Goal: Find contact information: Find contact information

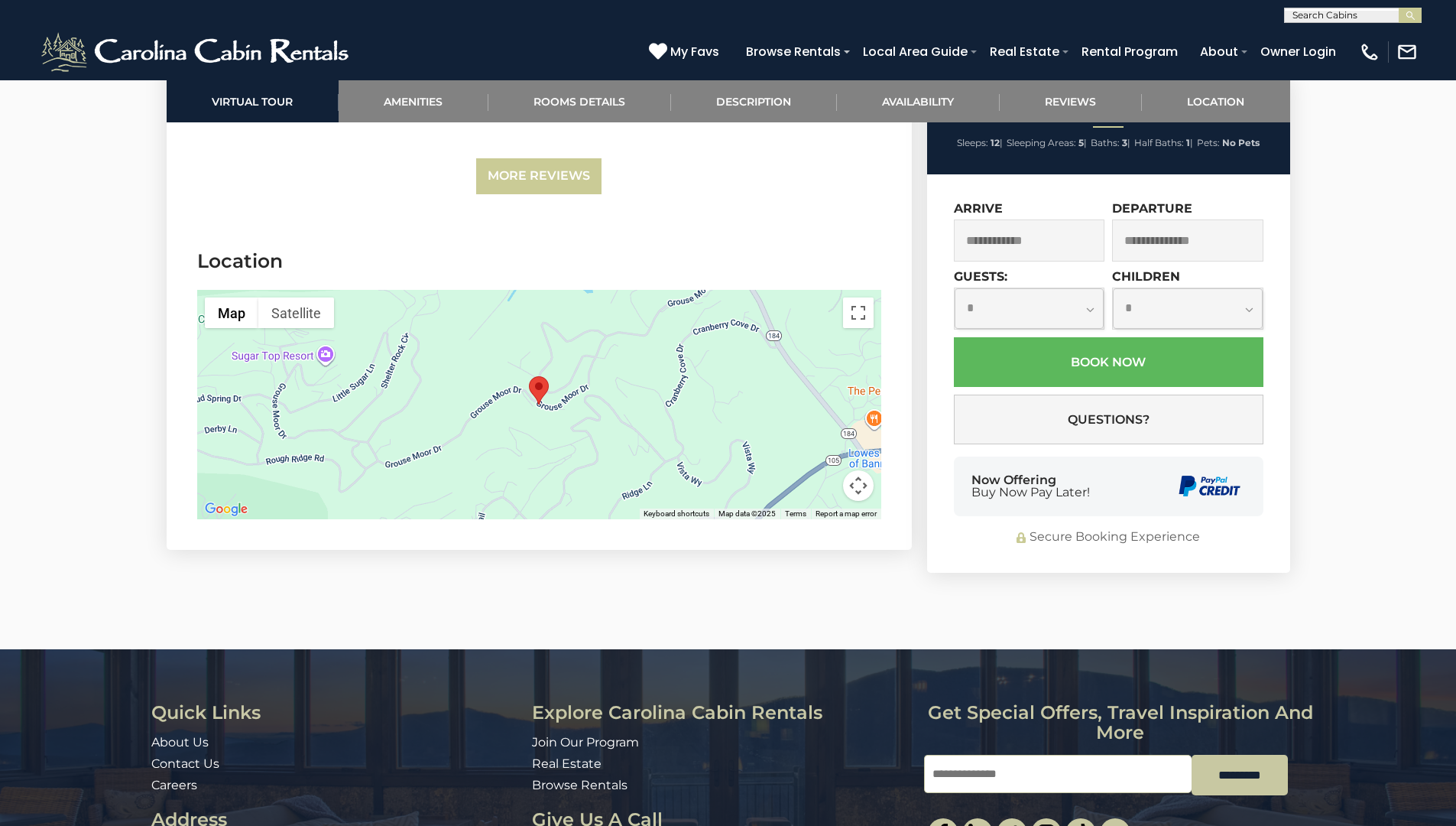
scroll to position [4180, 0]
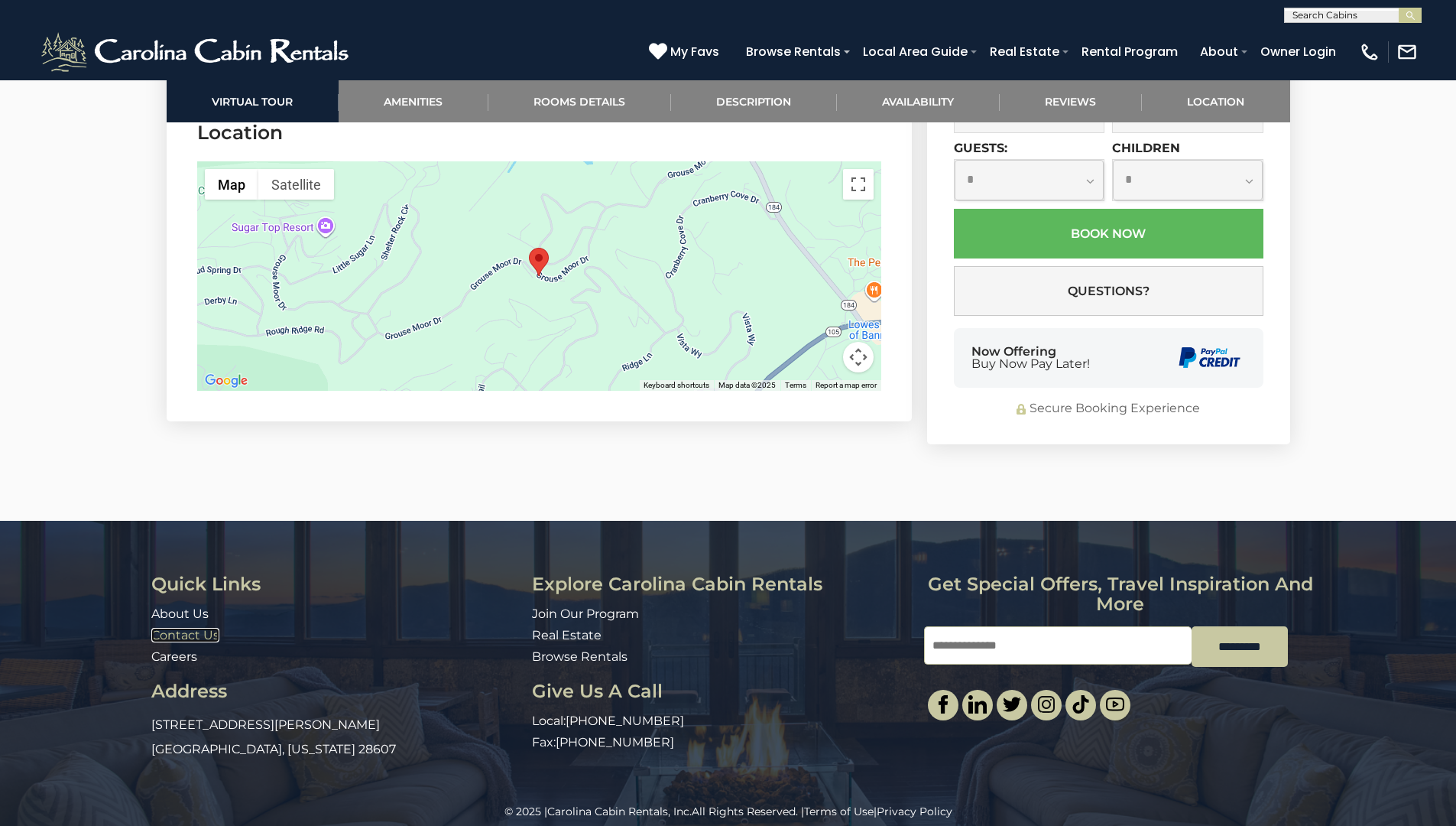
click at [184, 628] on link "Contact Us" at bounding box center [185, 635] width 68 height 14
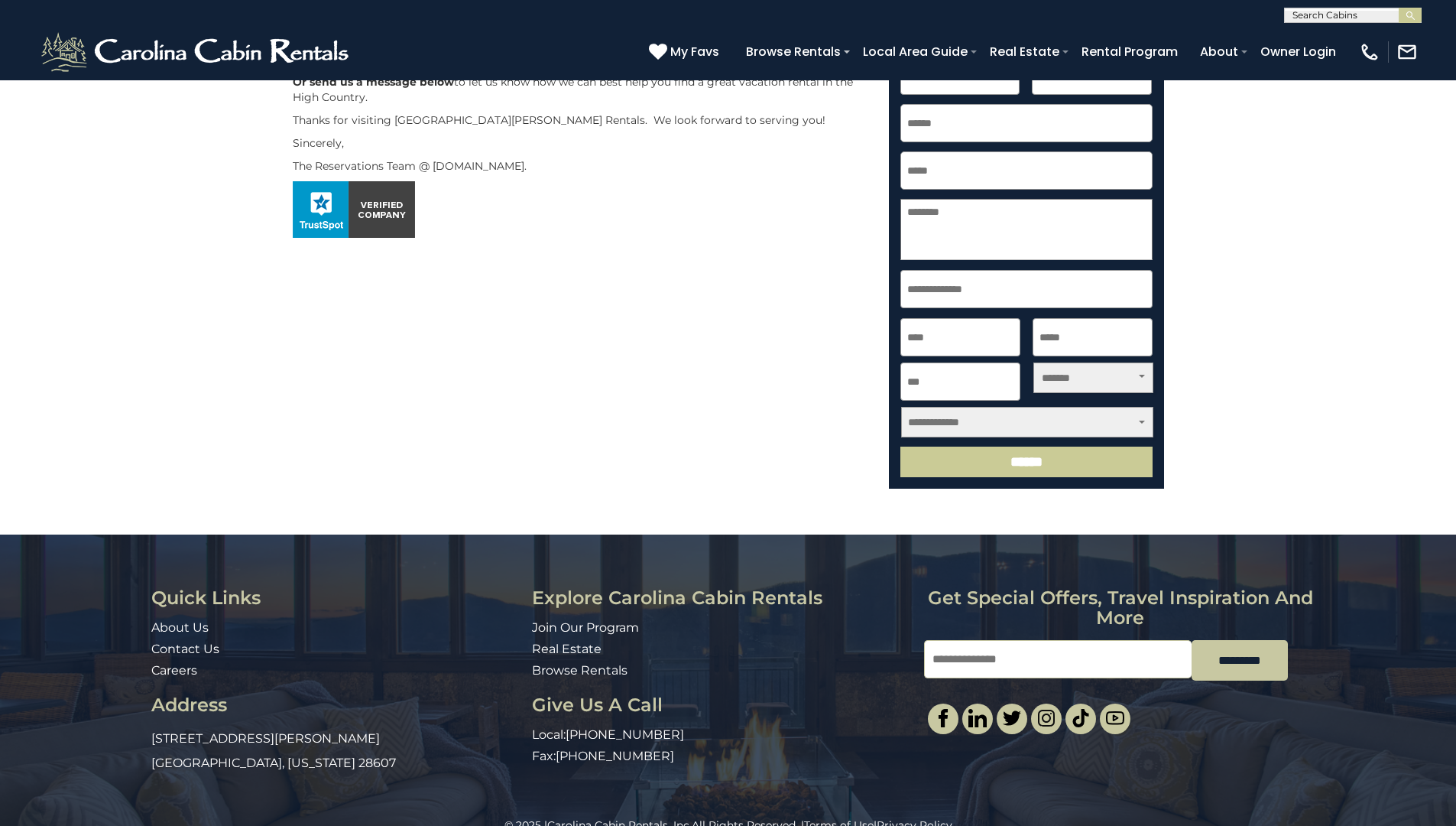
scroll to position [412, 0]
